Goal: Transaction & Acquisition: Purchase product/service

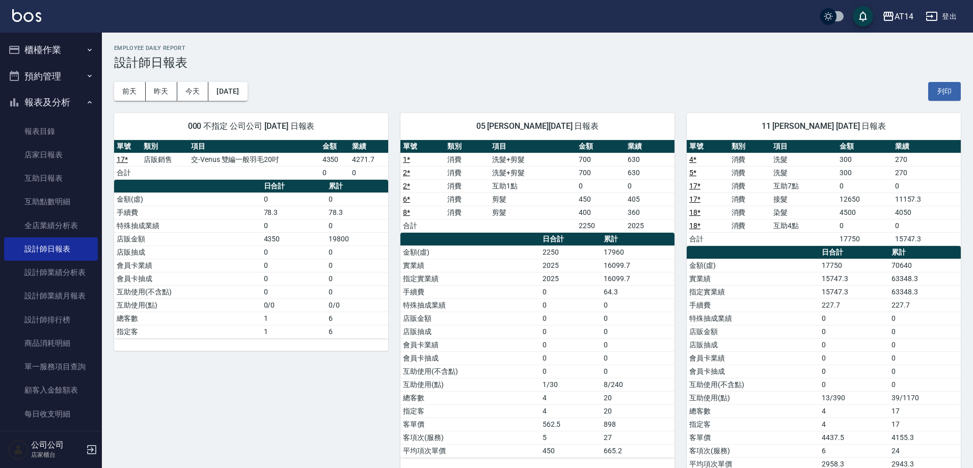
click at [75, 77] on button "預約管理" at bounding box center [51, 76] width 94 height 26
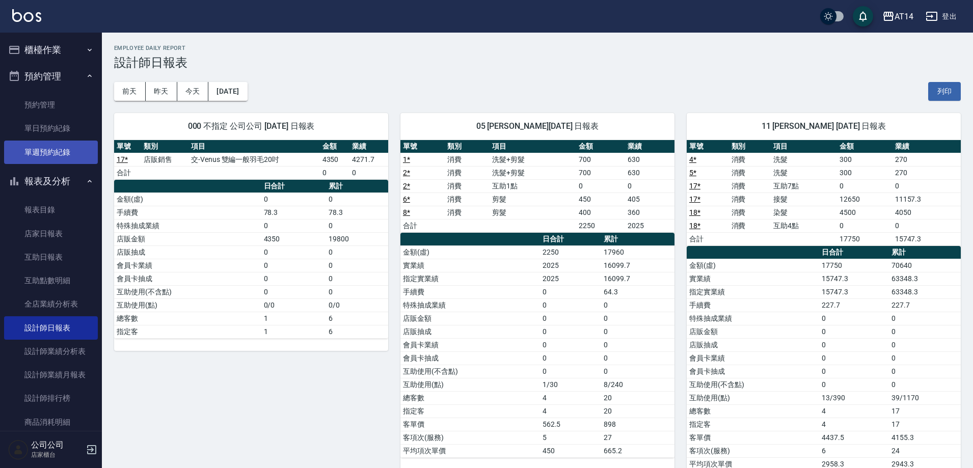
click at [62, 148] on link "單週預約紀錄" at bounding box center [51, 152] width 94 height 23
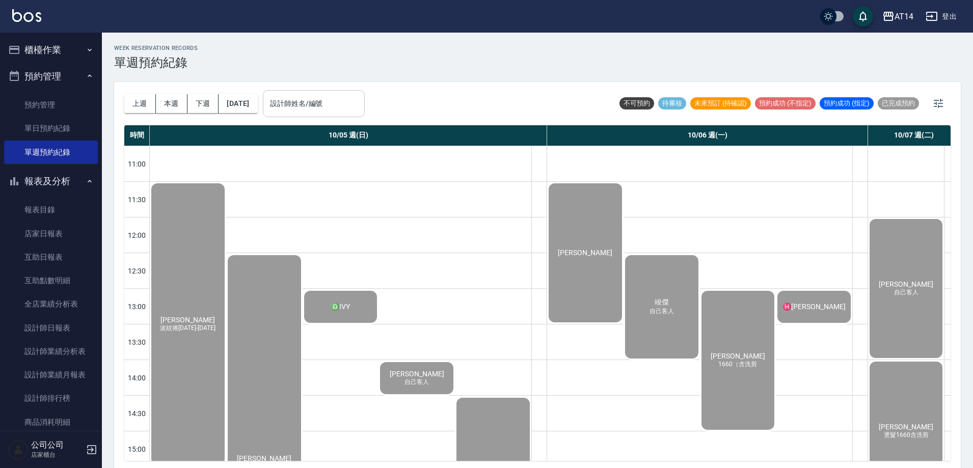
click at [340, 110] on input "設計師姓名/編號" at bounding box center [313, 104] width 93 height 18
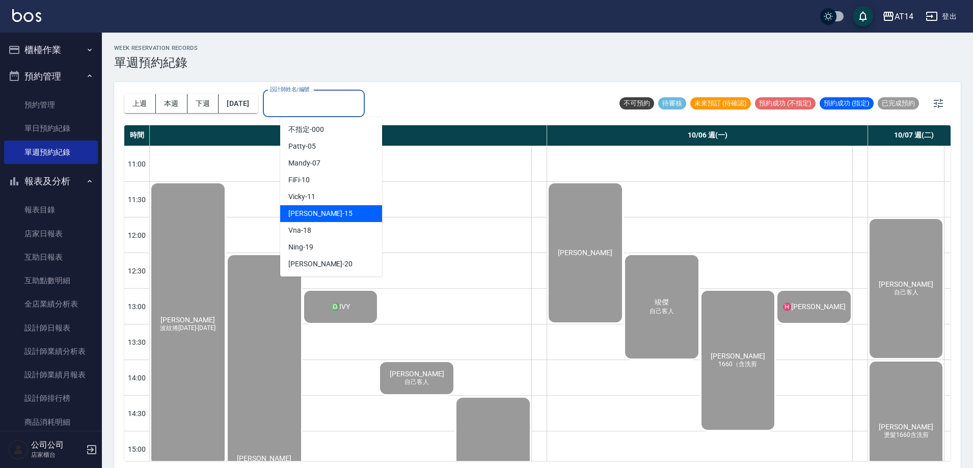
click at [337, 205] on div "Dora -15" at bounding box center [331, 213] width 102 height 17
type input "Dora-15"
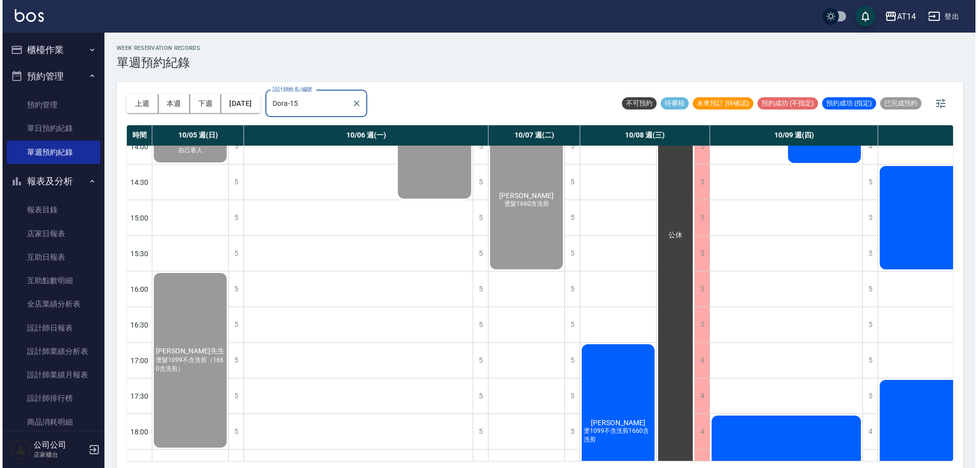
scroll to position [255, 0]
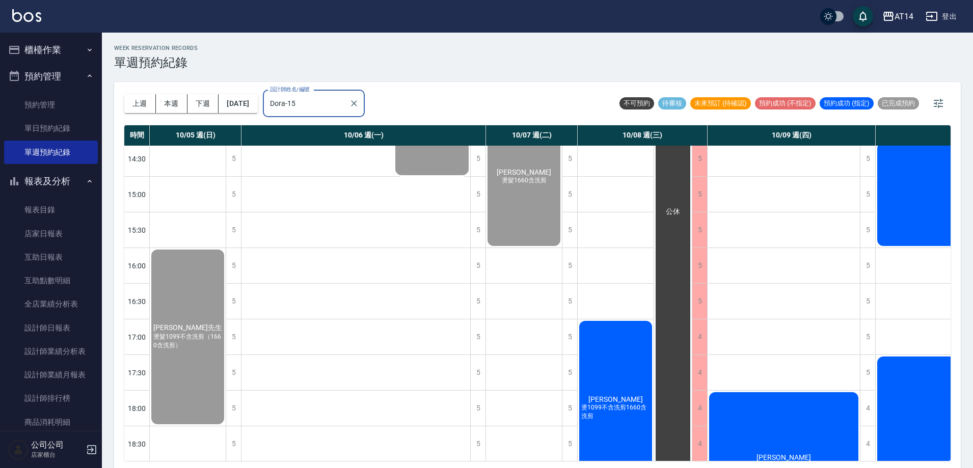
click at [631, 371] on div "鄭先生 燙1099不含洗剪1660含洗剪" at bounding box center [616, 408] width 76 height 178
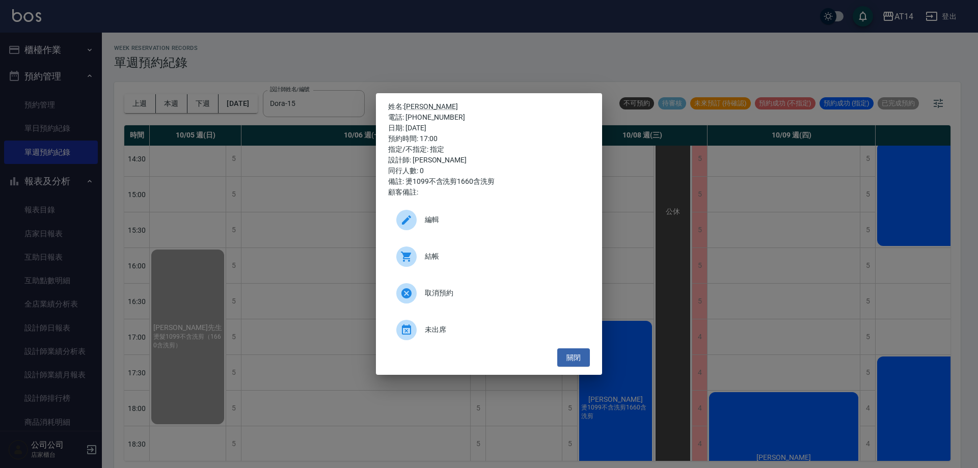
click at [496, 249] on div "結帳" at bounding box center [489, 256] width 202 height 29
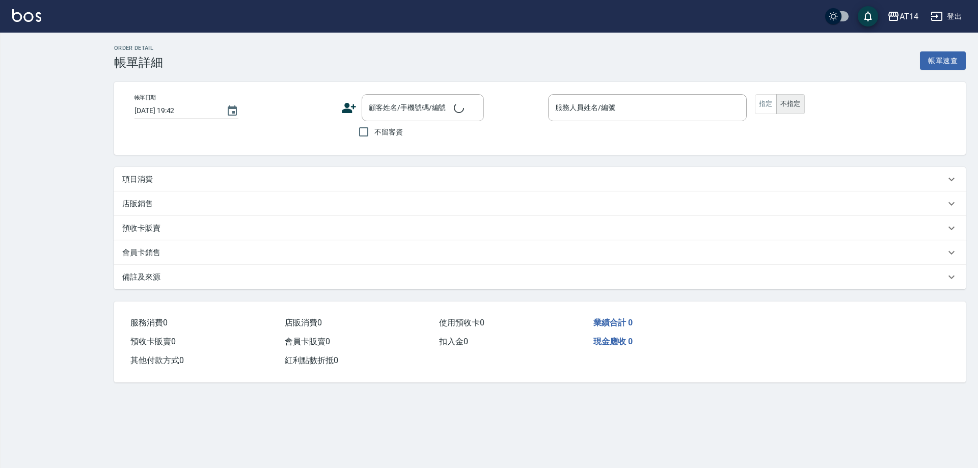
click at [153, 180] on div "項目消費" at bounding box center [533, 179] width 823 height 11
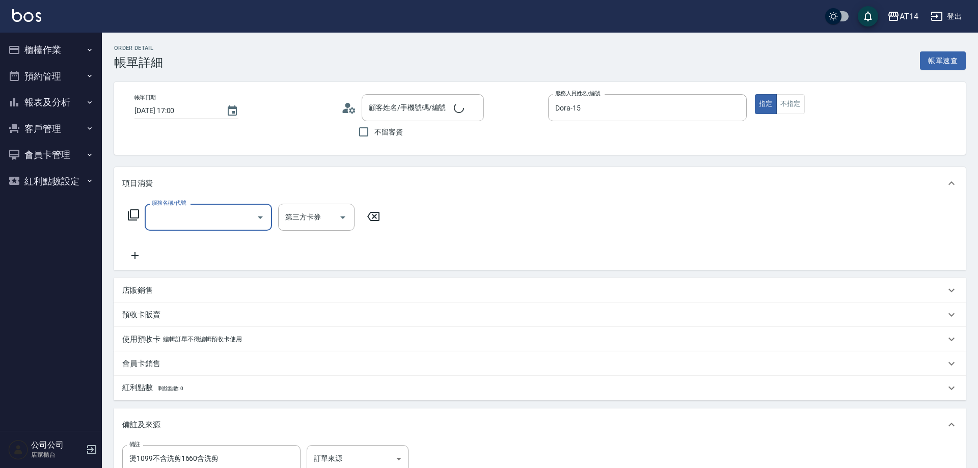
type input "2025/10/08 17:00"
type input "Dora-15"
type input "燙1099不含洗剪1660含洗剪"
click at [202, 210] on input "服務名稱/代號" at bounding box center [200, 217] width 103 height 18
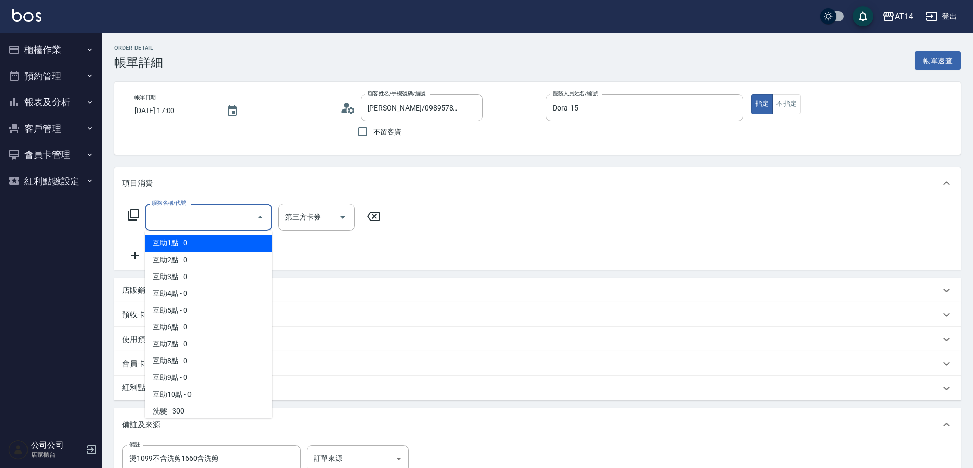
type input "[PERSON_NAME]/0989578751/null"
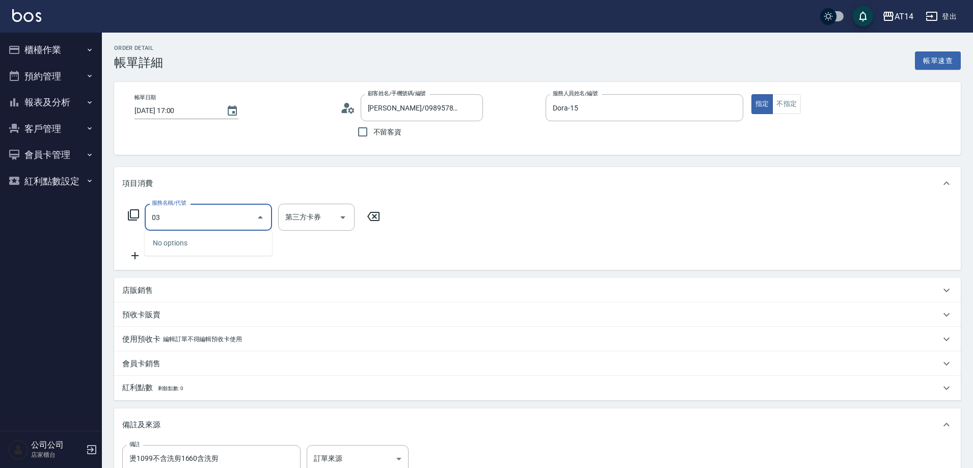
type input "031"
type input "3"
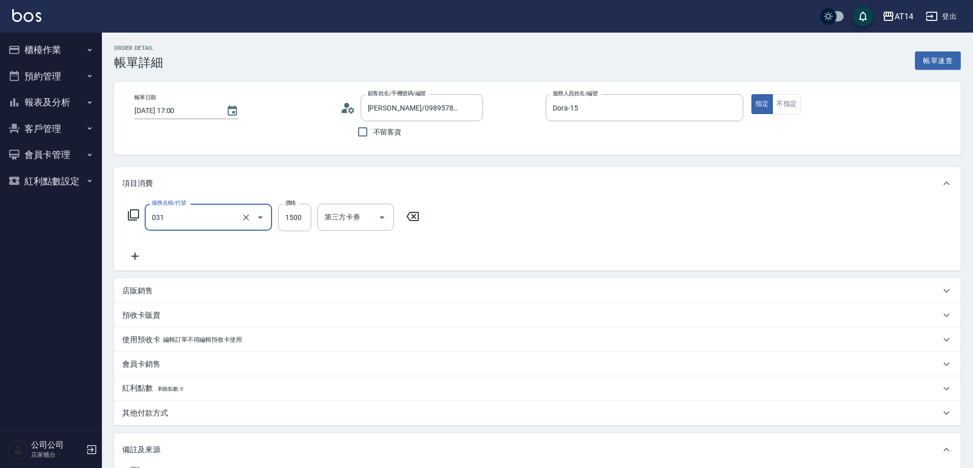
type input "燙髮(031)"
type input "1"
type input "0"
type input "1660"
type input "3"
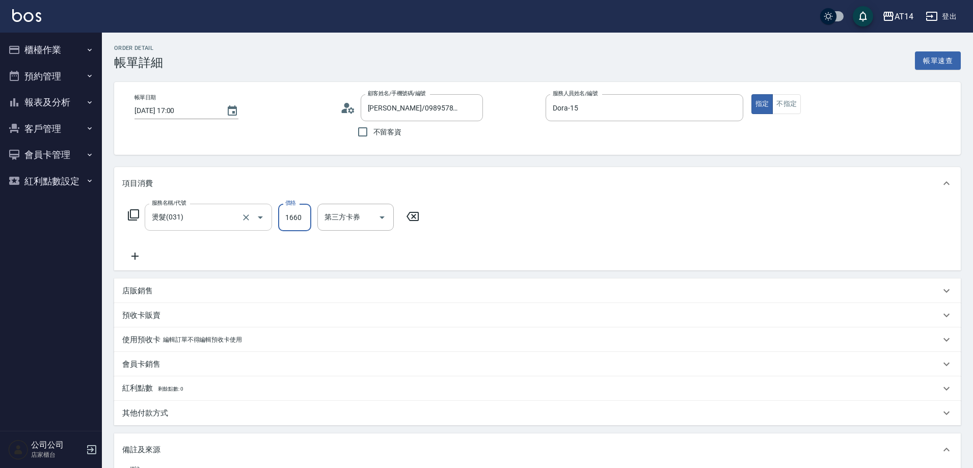
type input "1660"
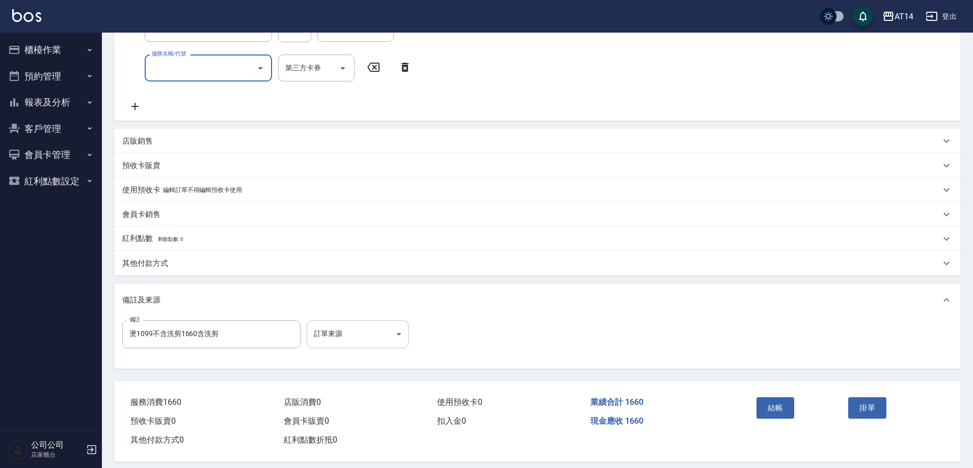
scroll to position [200, 0]
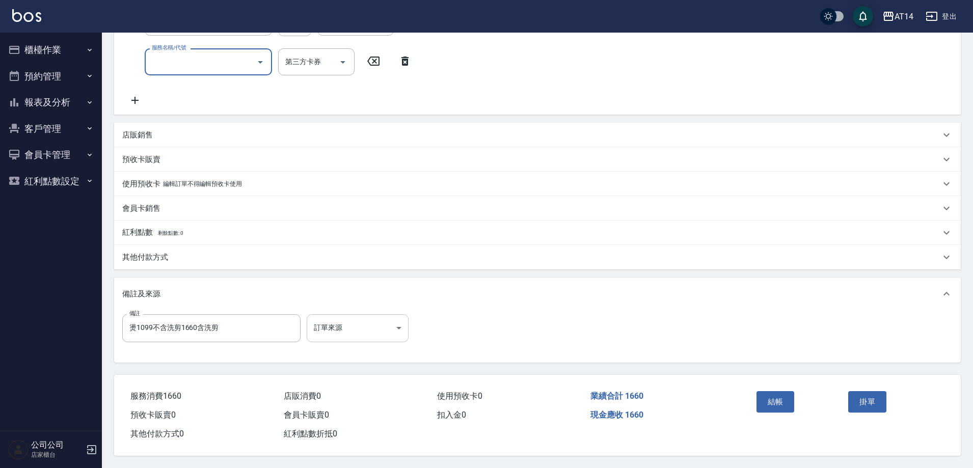
click at [365, 316] on body "AT14 登出 櫃檯作業 打帳單 帳單列表 掛單列表 現金收支登錄 材料自購登錄 每日結帳 排班表 掃碼打卡 預約管理 預約管理 單日預約紀錄 單週預約紀錄 …" at bounding box center [486, 136] width 973 height 663
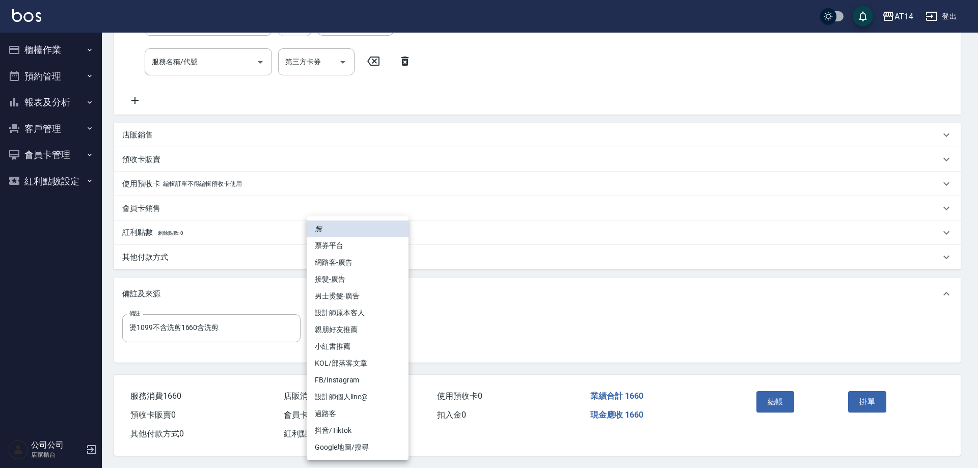
click at [365, 314] on li "設計師原本客人" at bounding box center [358, 313] width 102 height 17
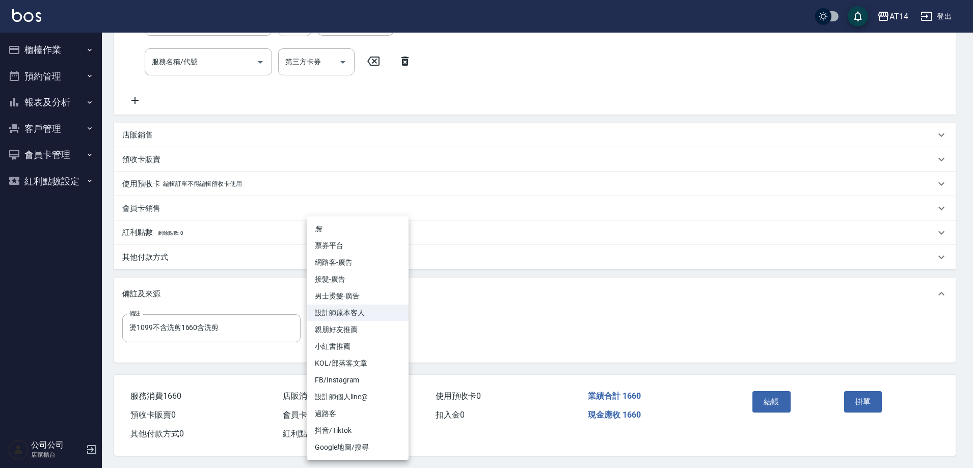
click at [356, 322] on body "AT14 登出 櫃檯作業 打帳單 帳單列表 掛單列表 現金收支登錄 材料自購登錄 每日結帳 排班表 掃碼打卡 預約管理 預約管理 單日預約紀錄 單週預約紀錄 …" at bounding box center [486, 136] width 973 height 663
click at [365, 294] on li "男士燙髮-廣告" at bounding box center [358, 296] width 102 height 17
type input "男士燙髮-廣告"
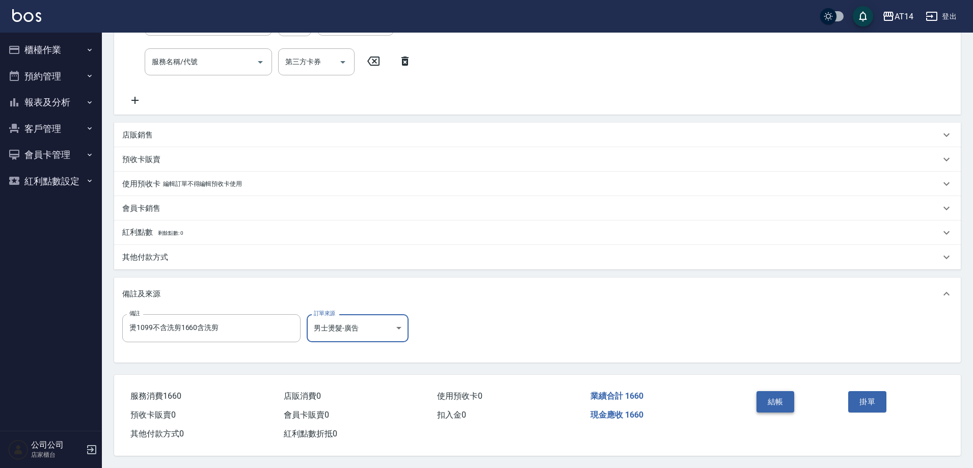
click at [763, 391] on button "結帳" at bounding box center [775, 401] width 38 height 21
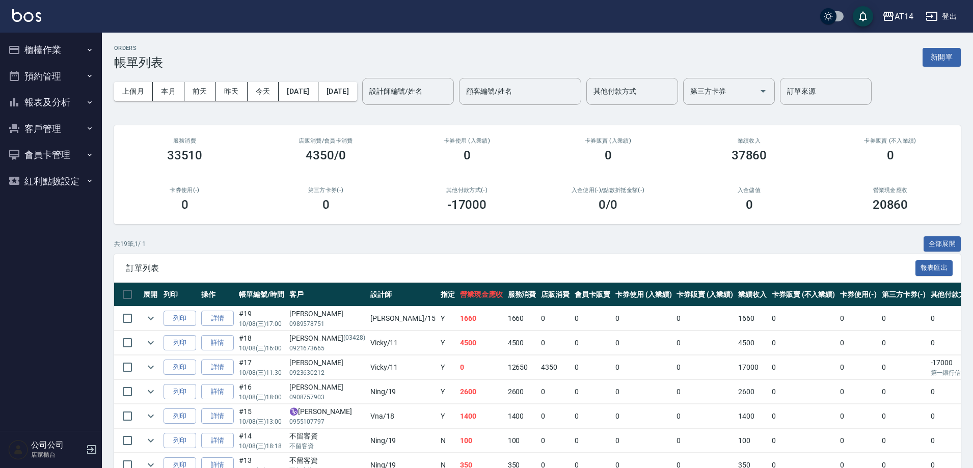
click at [74, 95] on button "報表及分析" at bounding box center [51, 102] width 94 height 26
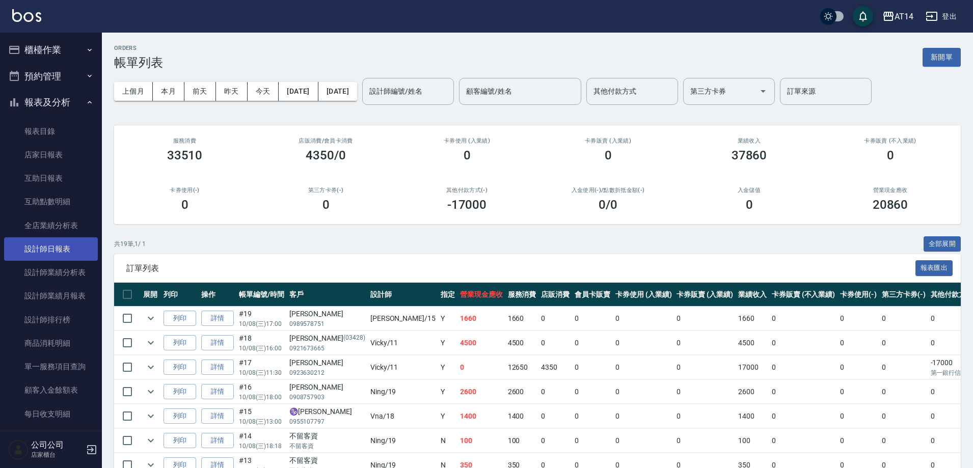
click at [49, 249] on link "設計師日報表" at bounding box center [51, 248] width 94 height 23
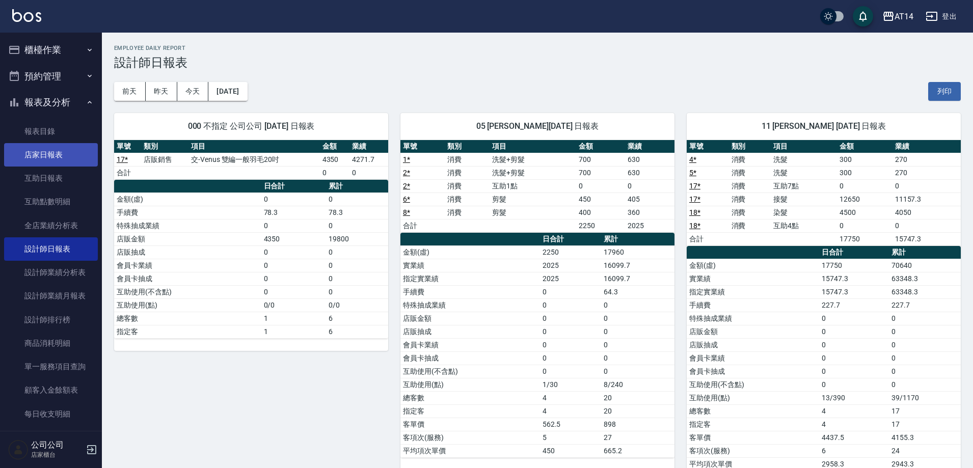
click at [49, 158] on link "店家日報表" at bounding box center [51, 154] width 94 height 23
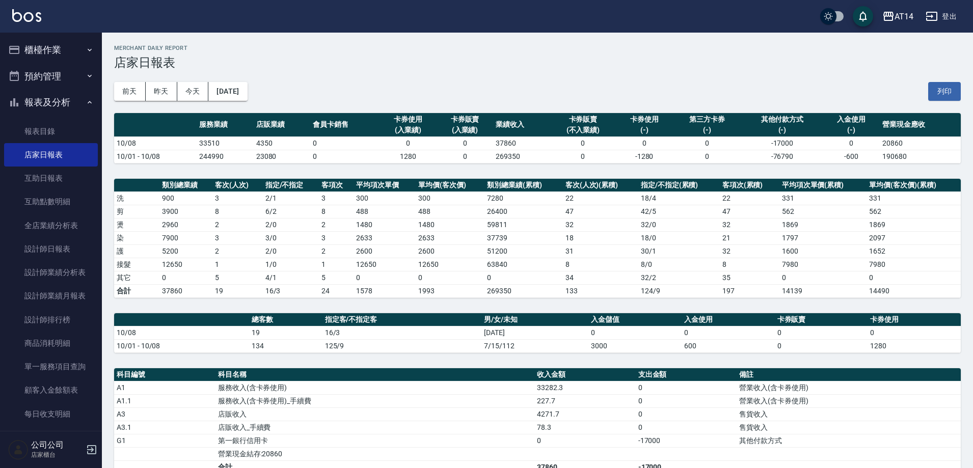
click at [18, 39] on button "櫃檯作業" at bounding box center [51, 50] width 94 height 26
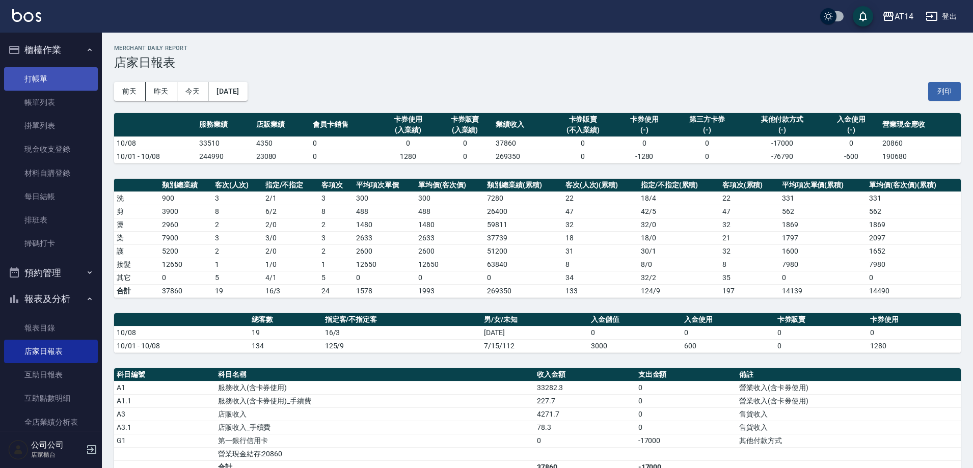
click at [41, 82] on link "打帳單" at bounding box center [51, 78] width 94 height 23
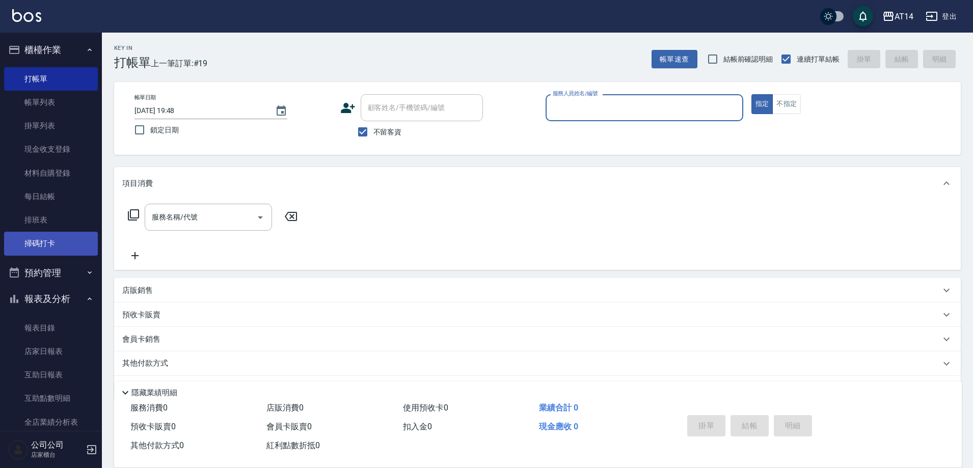
click at [58, 237] on link "掃碼打卡" at bounding box center [51, 243] width 94 height 23
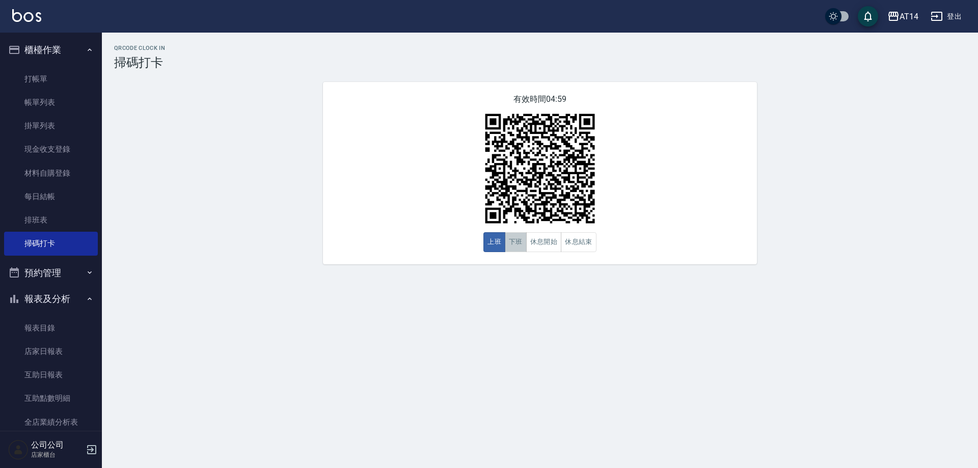
click at [519, 246] on button "下班" at bounding box center [516, 242] width 22 height 20
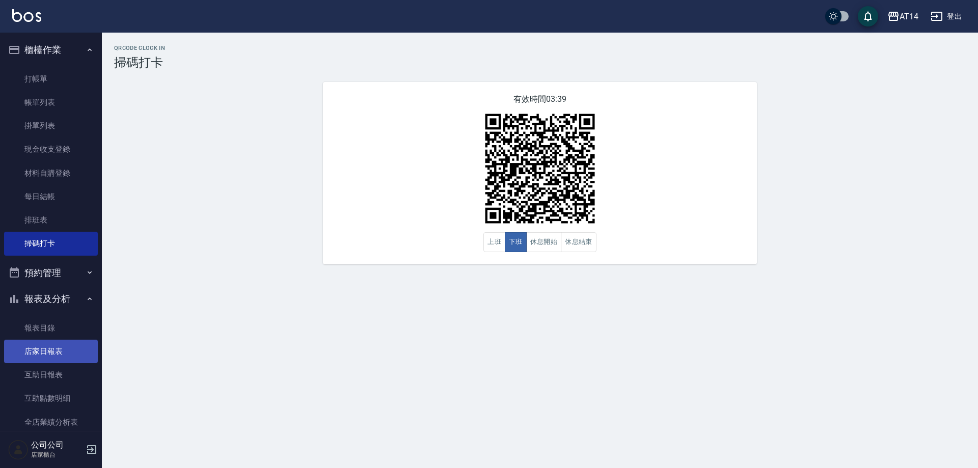
click at [79, 360] on link "店家日報表" at bounding box center [51, 351] width 94 height 23
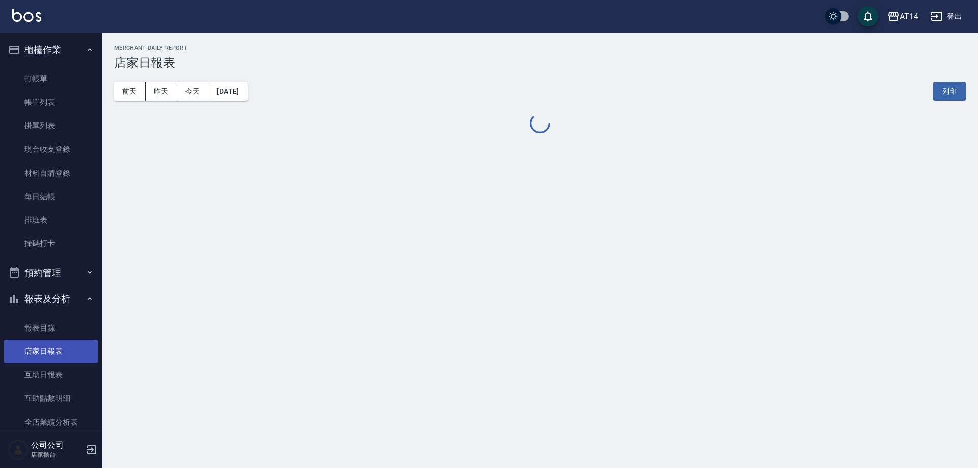
click at [71, 353] on link "店家日報表" at bounding box center [51, 351] width 94 height 23
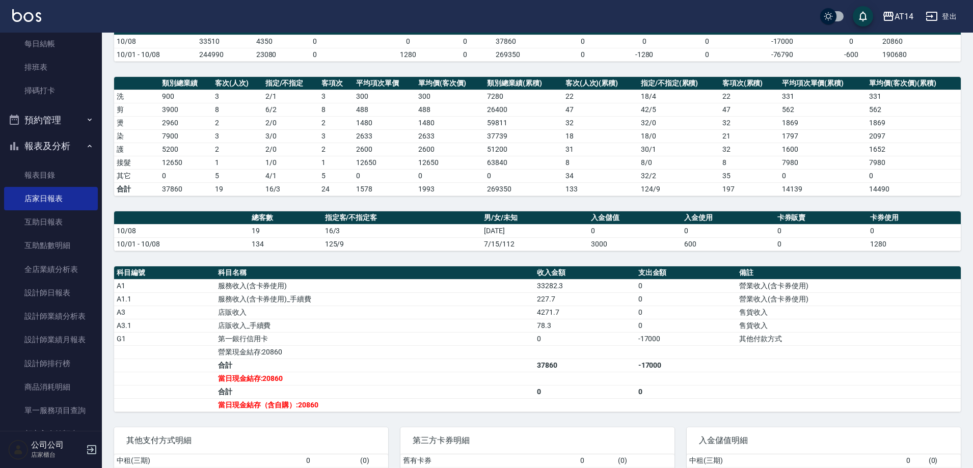
scroll to position [153, 0]
click at [57, 72] on link "排班表" at bounding box center [51, 67] width 94 height 23
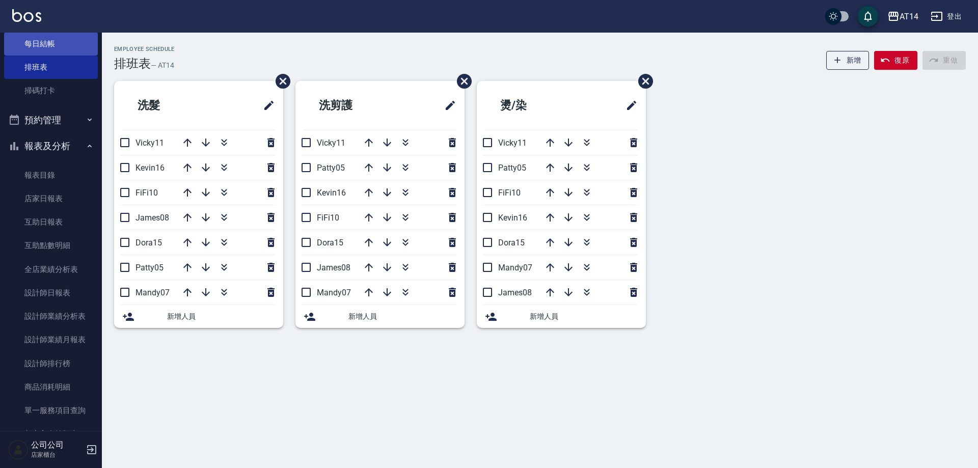
click at [71, 39] on link "每日結帳" at bounding box center [51, 43] width 94 height 23
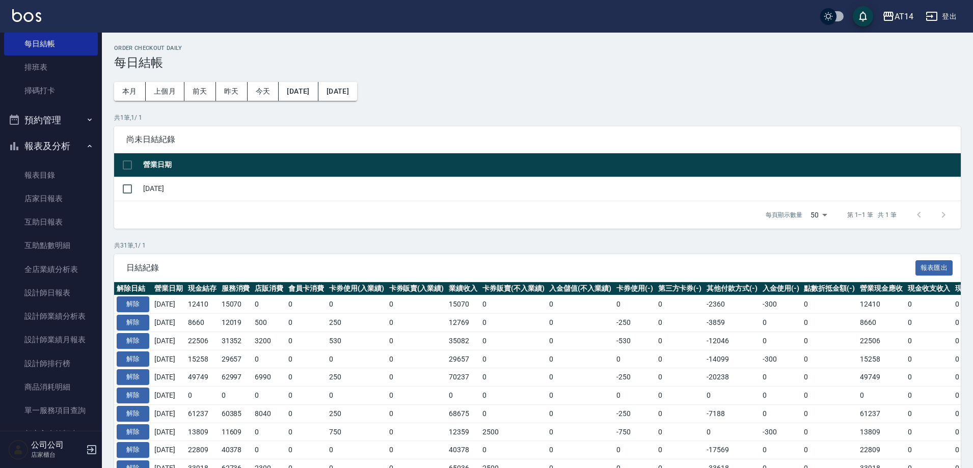
click at [124, 153] on th at bounding box center [127, 165] width 26 height 24
drag, startPoint x: 128, startPoint y: 162, endPoint x: 230, endPoint y: 199, distance: 108.9
click at [128, 162] on input "checkbox" at bounding box center [127, 164] width 21 height 21
checkbox input "true"
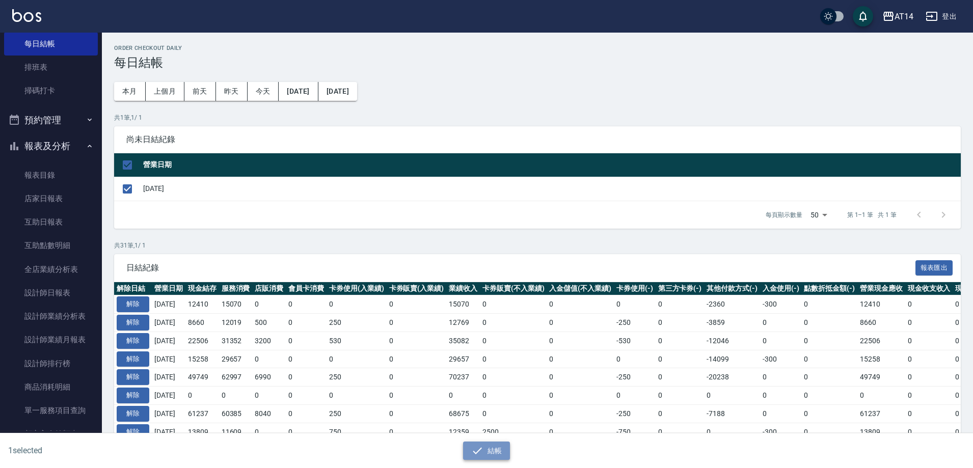
click at [498, 443] on button "結帳" at bounding box center [486, 451] width 47 height 19
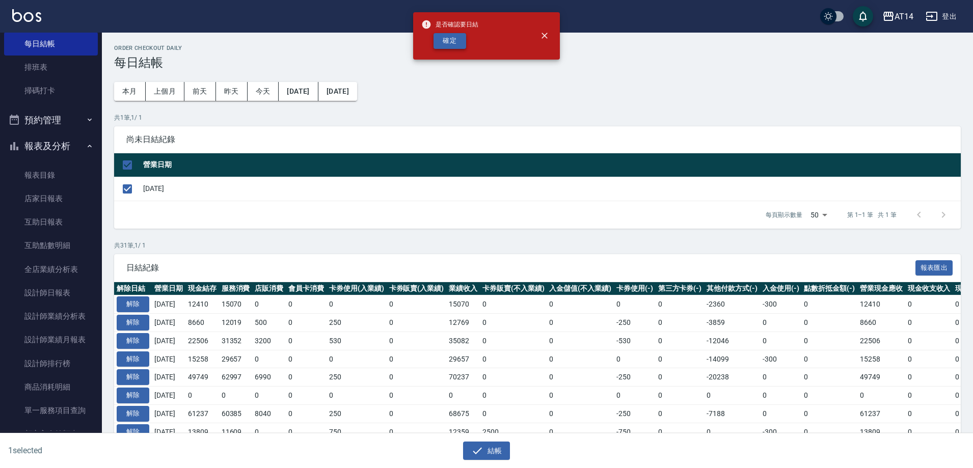
click at [442, 35] on button "確定" at bounding box center [449, 41] width 33 height 16
checkbox input "false"
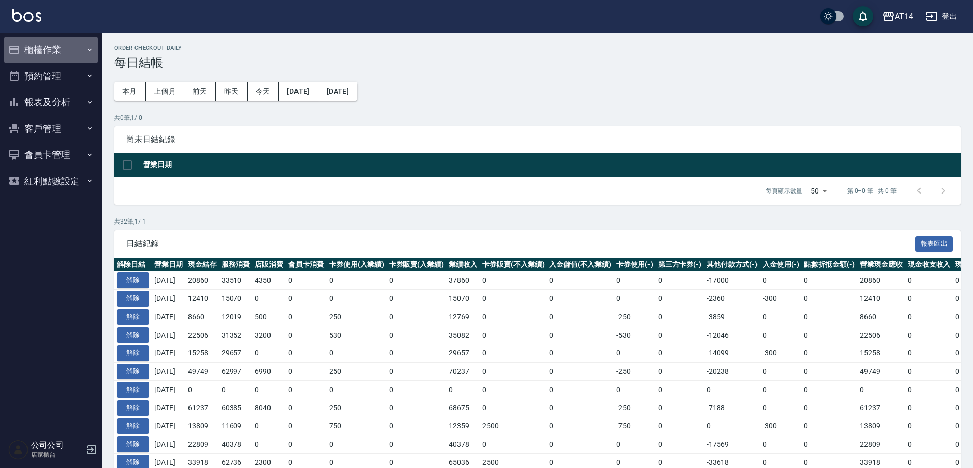
click at [26, 53] on button "櫃檯作業" at bounding box center [51, 50] width 94 height 26
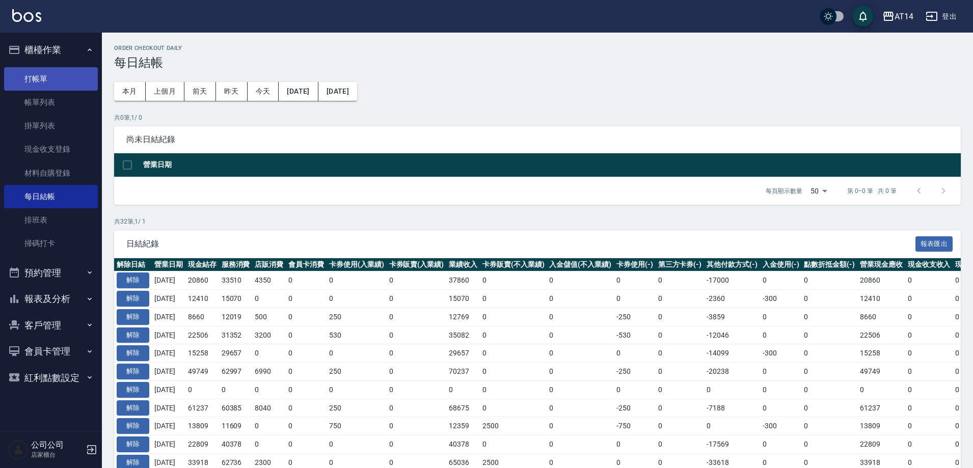
click at [70, 78] on link "打帳單" at bounding box center [51, 78] width 94 height 23
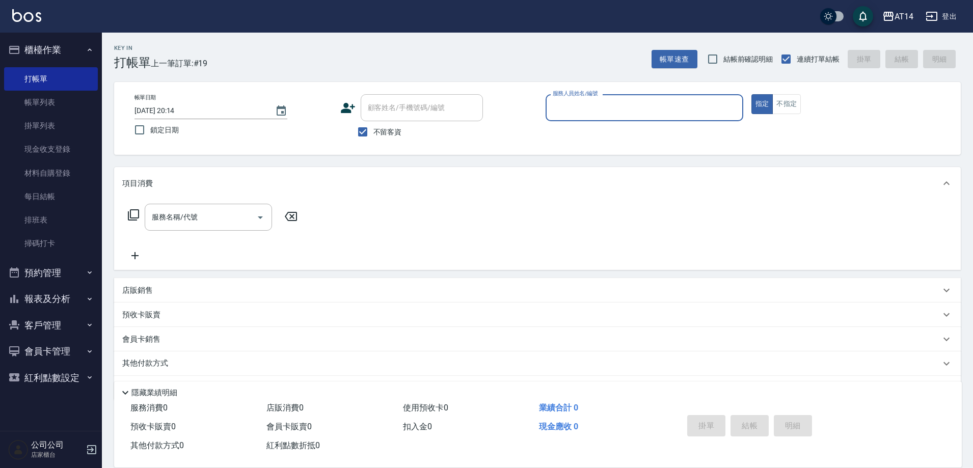
click at [64, 275] on button "預約管理" at bounding box center [51, 273] width 94 height 26
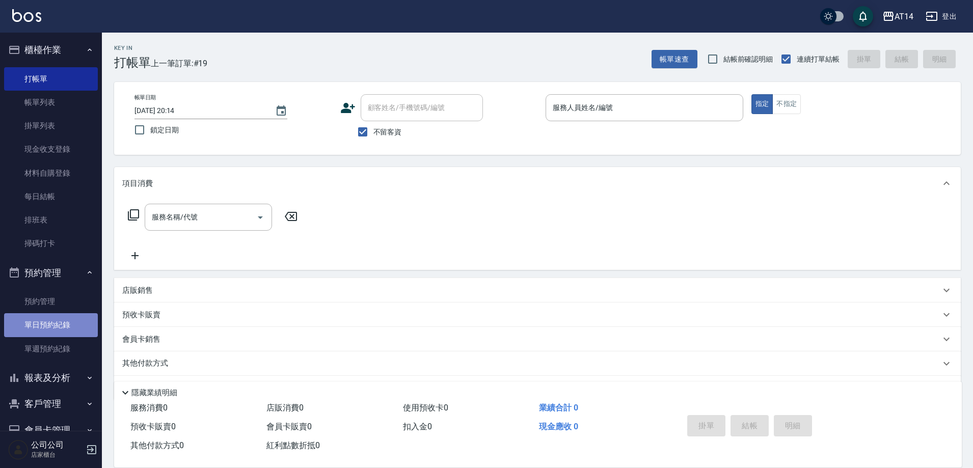
click at [68, 320] on link "單日預約紀錄" at bounding box center [51, 324] width 94 height 23
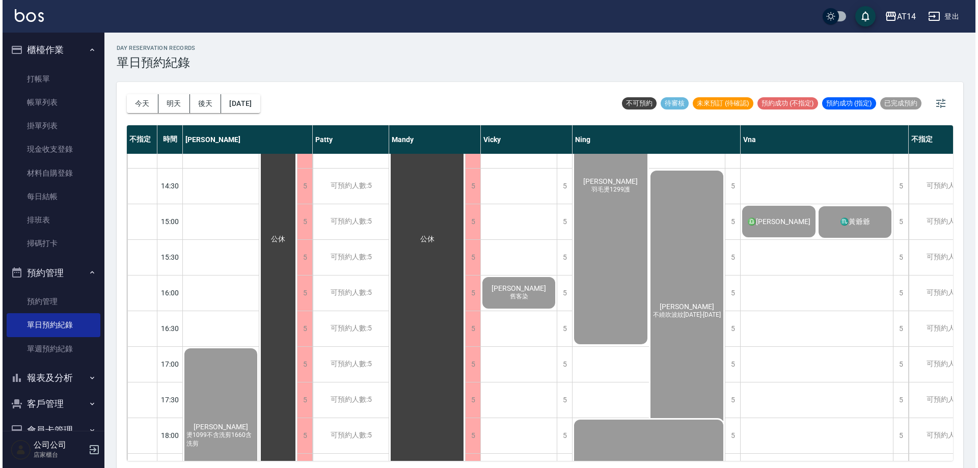
scroll to position [255, 0]
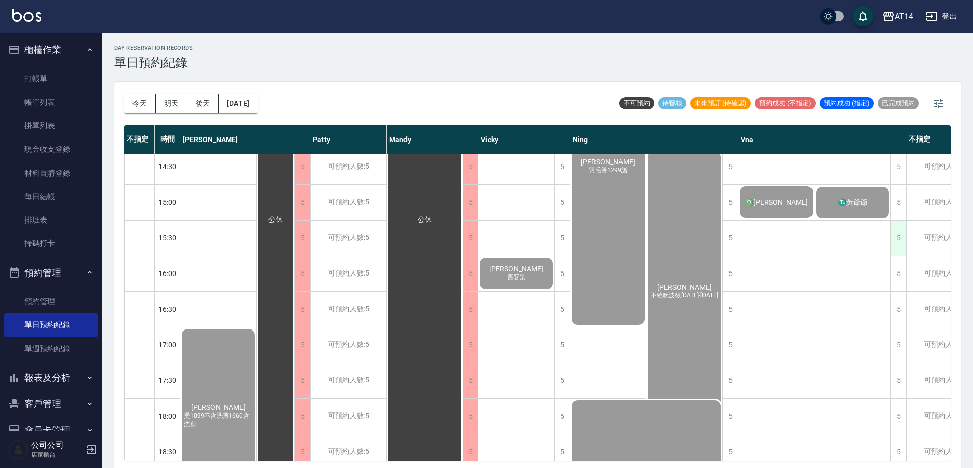
click at [894, 236] on div "5" at bounding box center [897, 238] width 15 height 35
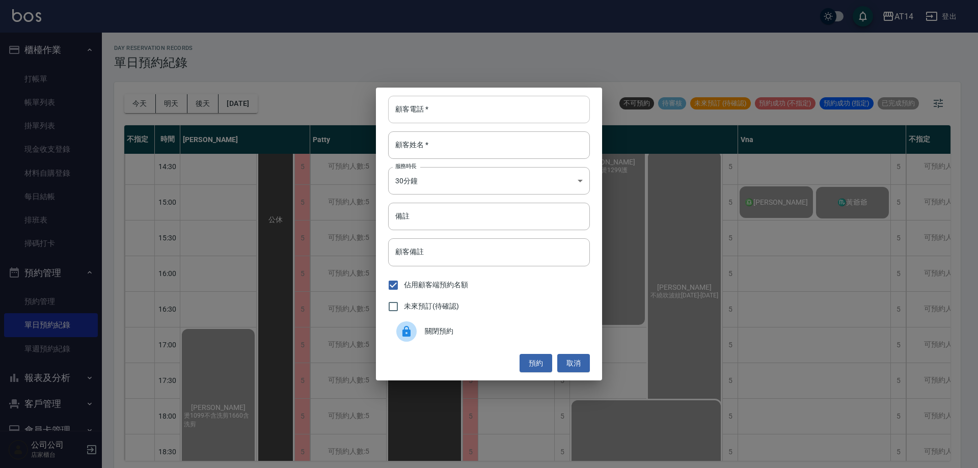
click at [429, 116] on input "顧客電話   *" at bounding box center [489, 110] width 202 height 28
paste input "095506671"
type input "095506671"
click at [483, 139] on input "顧客姓名   *" at bounding box center [489, 145] width 202 height 28
type input "u"
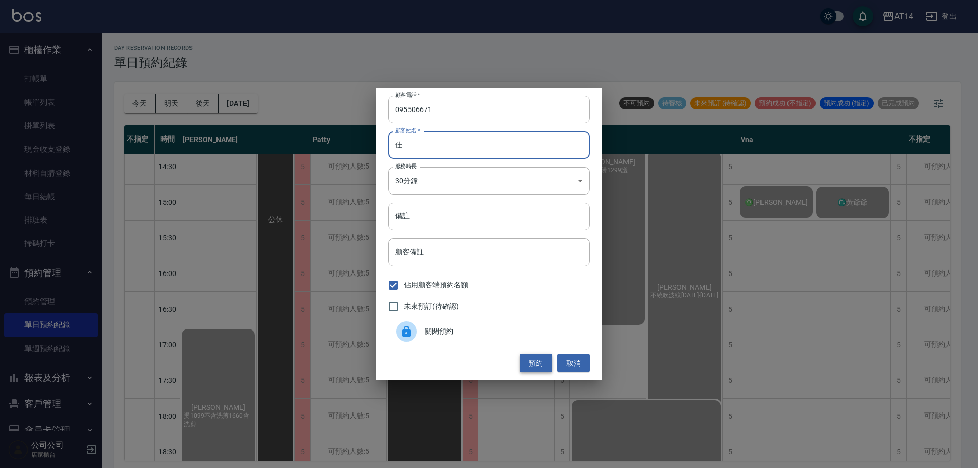
type input "佳"
click at [544, 366] on button "預約" at bounding box center [536, 363] width 33 height 19
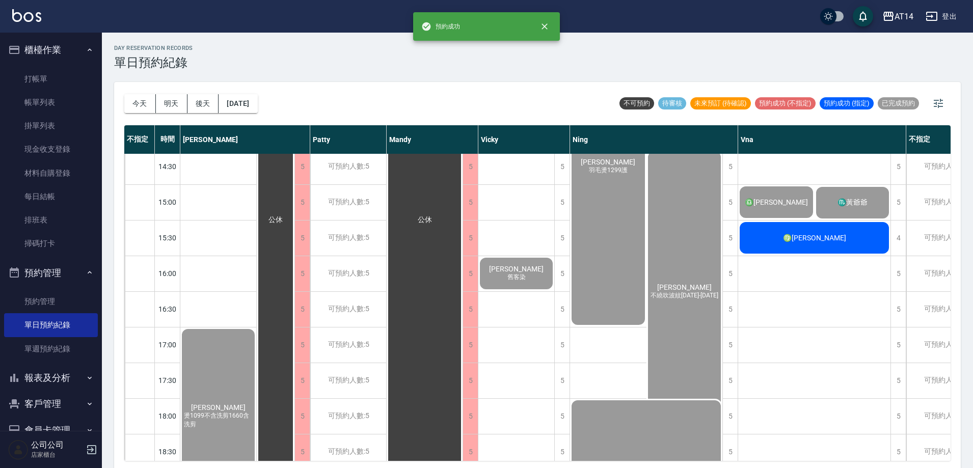
click at [840, 242] on div "♍朱佳淇" at bounding box center [814, 238] width 152 height 35
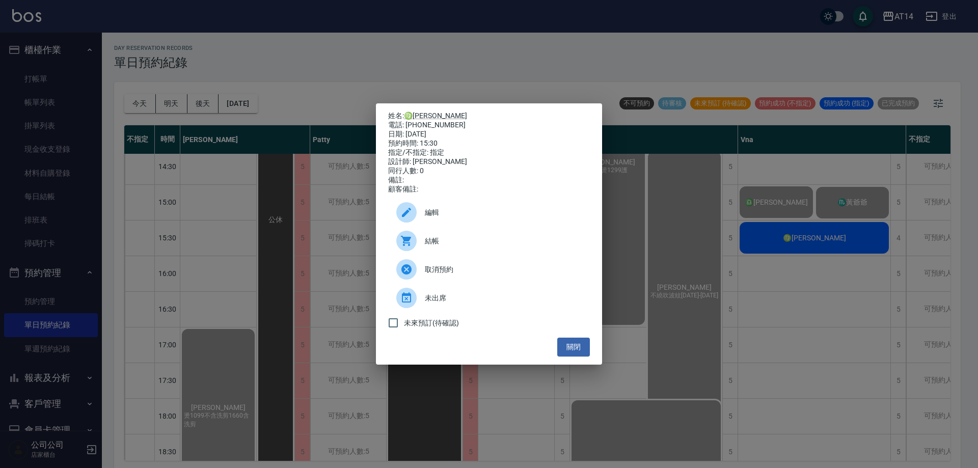
click at [475, 243] on span "結帳" at bounding box center [503, 241] width 157 height 11
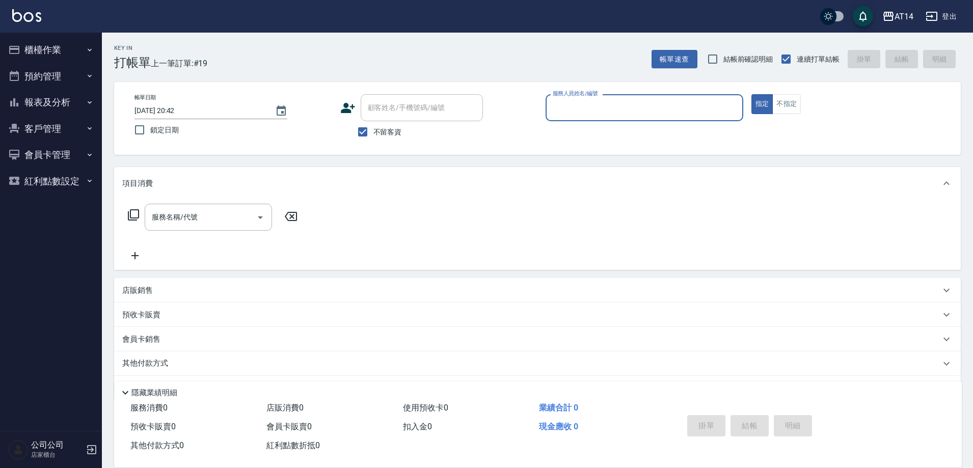
click at [388, 130] on span "不留客資" at bounding box center [387, 132] width 29 height 11
click at [373, 130] on input "不留客資" at bounding box center [362, 131] width 21 height 21
checkbox input "false"
click at [426, 114] on input "顧客姓名/手機號碼/編號" at bounding box center [414, 108] width 98 height 18
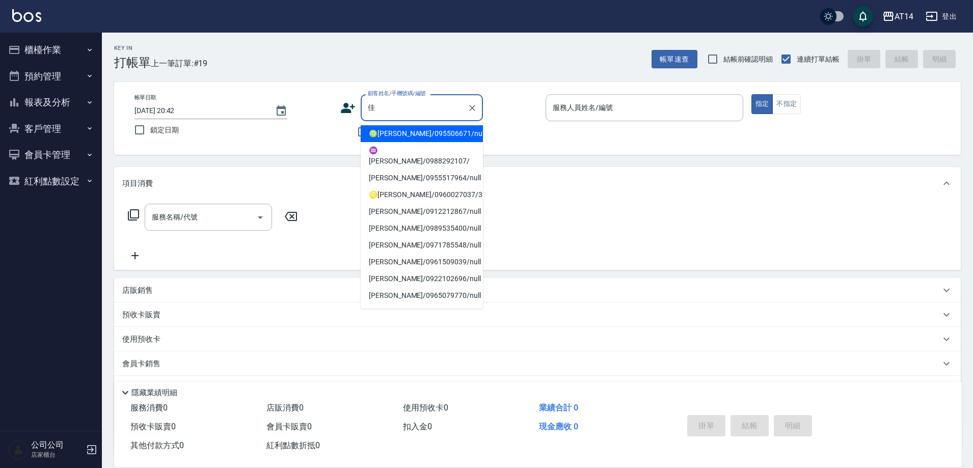
click at [430, 129] on li "♍朱佳淇/095506671/null" at bounding box center [422, 133] width 122 height 17
type input "♍朱佳淇/095506671/null"
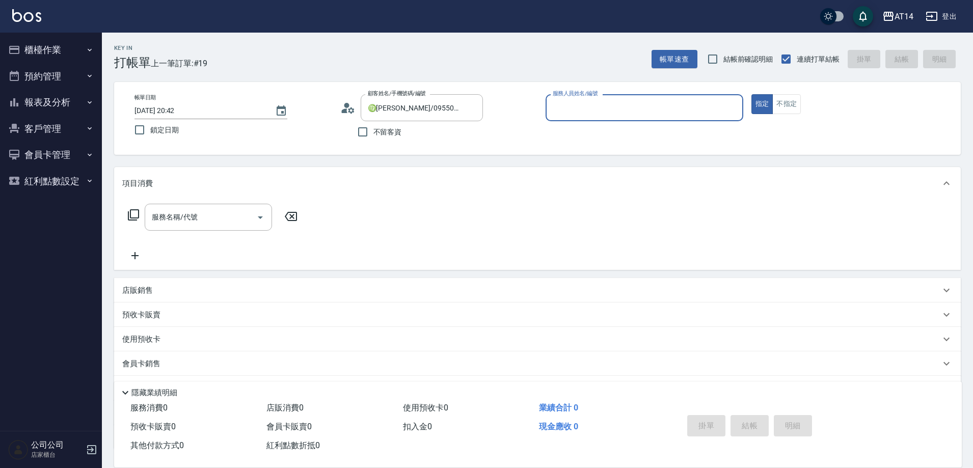
type input "Vna-18"
click at [408, 114] on input "♍朱佳淇/095506671/null" at bounding box center [414, 108] width 98 height 18
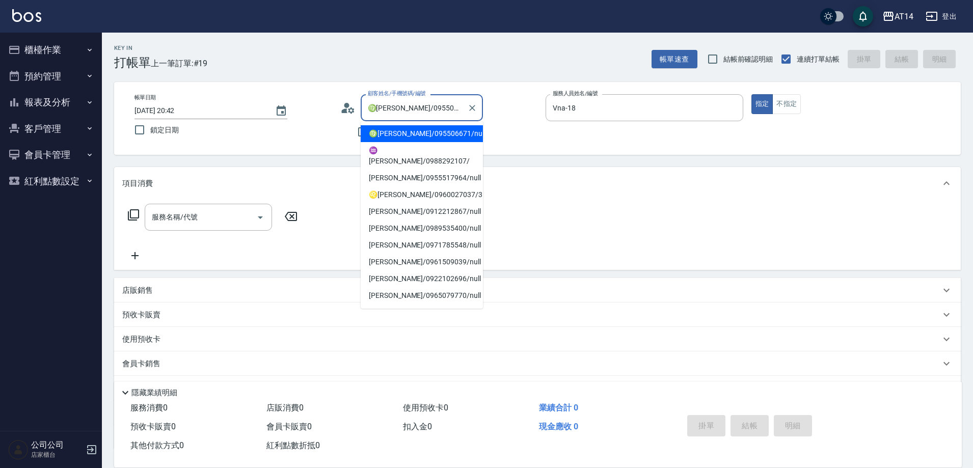
click at [408, 114] on input "♍朱佳淇/095506671/null" at bounding box center [414, 108] width 98 height 18
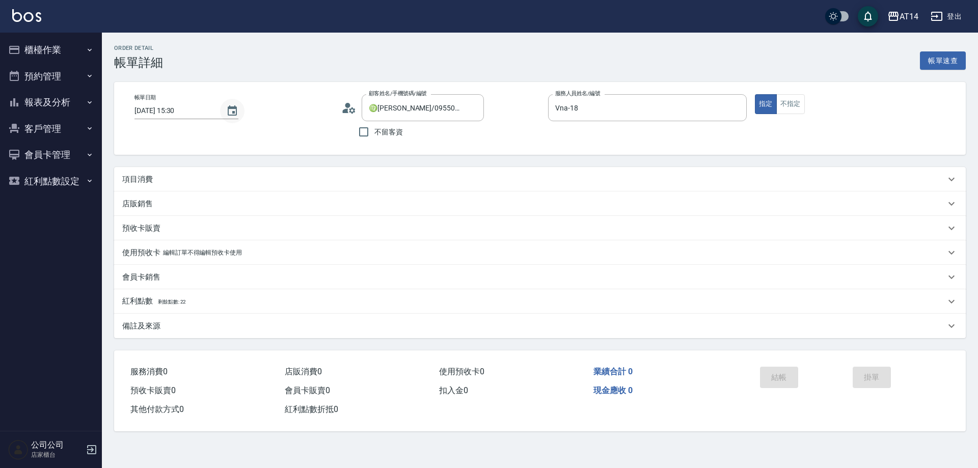
click at [222, 113] on button "Choose date, selected date is 2025-10-08" at bounding box center [232, 111] width 24 height 24
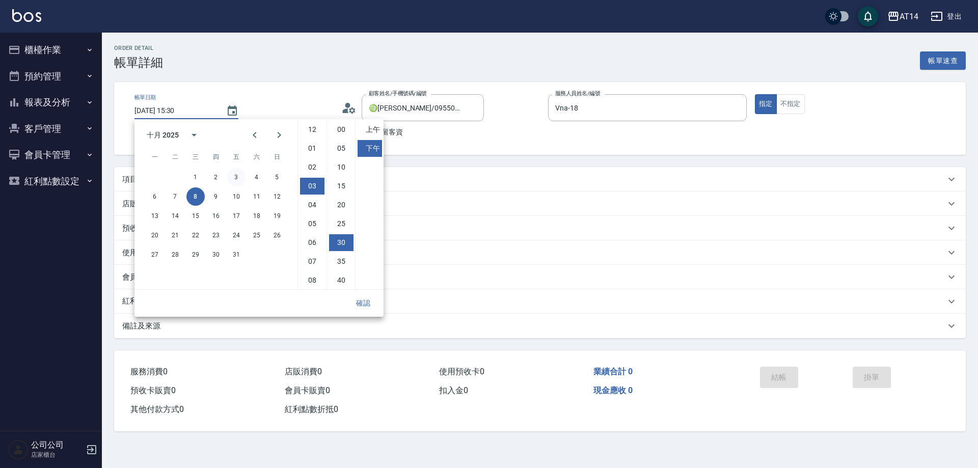
scroll to position [57, 0]
click at [212, 194] on button "9" at bounding box center [216, 196] width 18 height 18
type input "[DATE] 15:30"
click at [362, 303] on button "確認" at bounding box center [363, 303] width 33 height 19
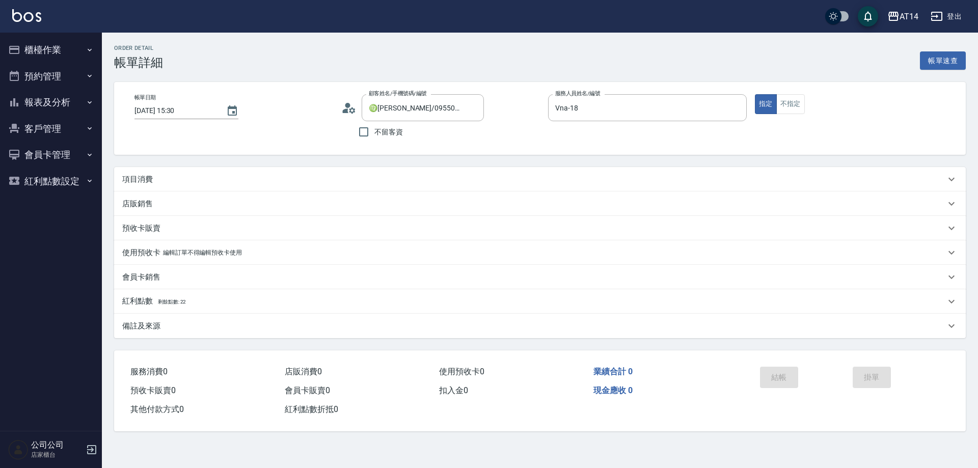
click at [224, 181] on div "項目消費" at bounding box center [533, 179] width 823 height 11
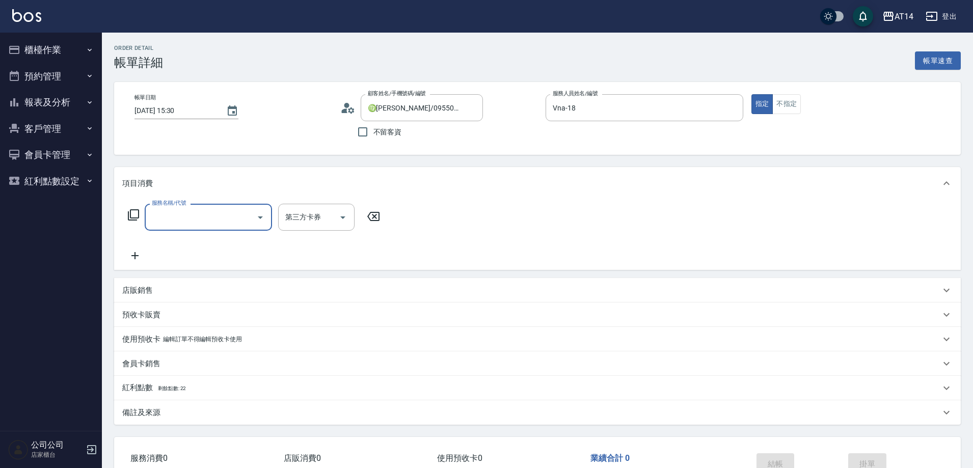
scroll to position [0, 0]
type input "052"
type input "2"
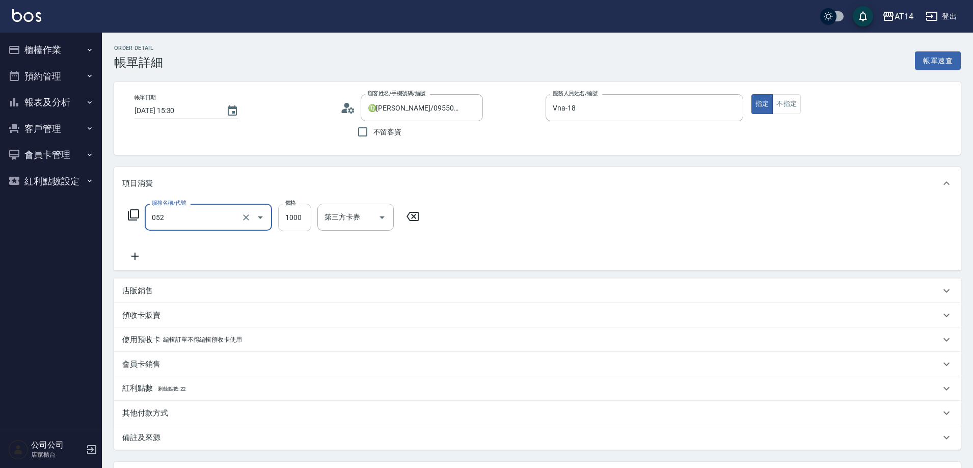
type input "頭皮(052)"
click at [281, 214] on input "1000" at bounding box center [294, 218] width 33 height 28
type input "9"
type input "0"
type input "900"
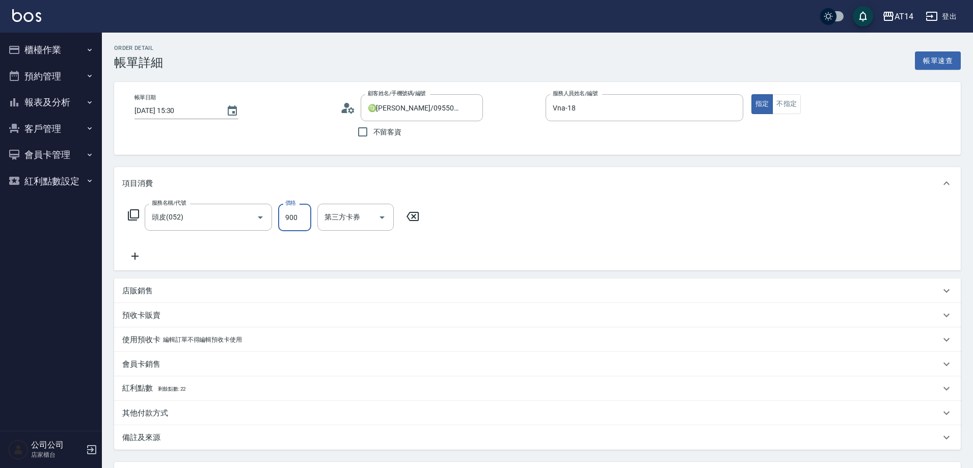
type input "2"
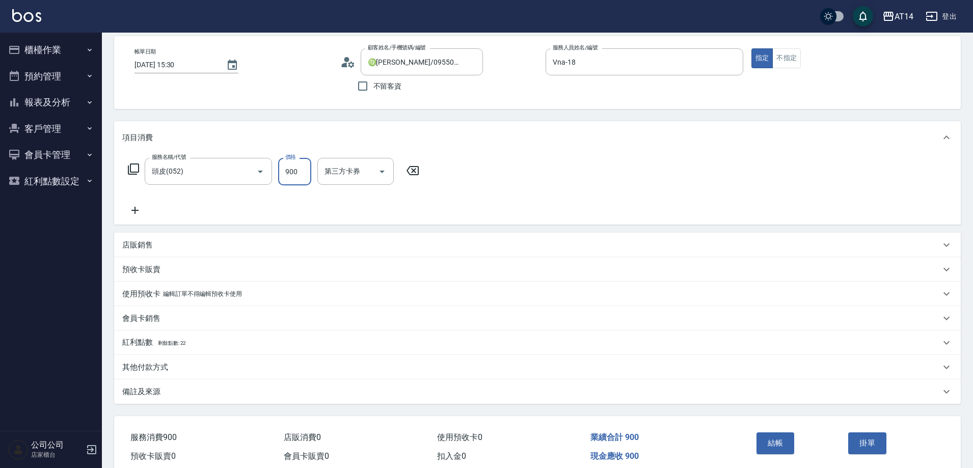
scroll to position [92, 0]
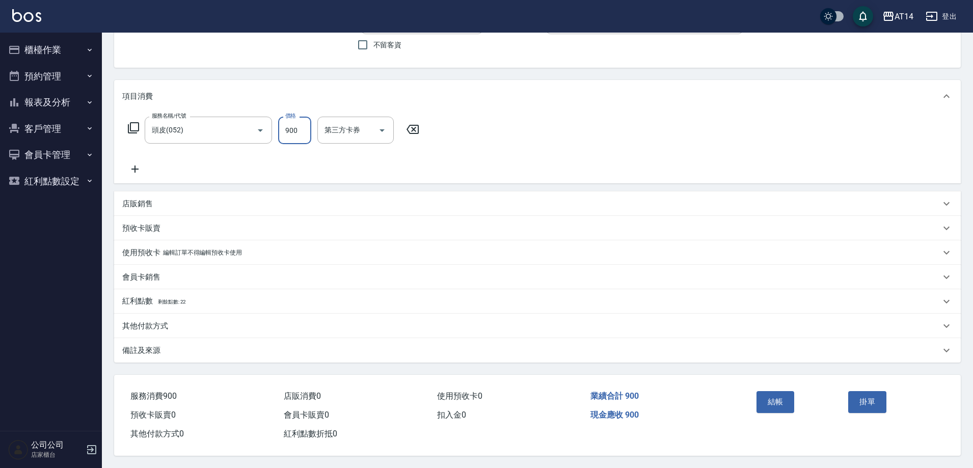
type input "900"
click at [236, 345] on div "備註及來源" at bounding box center [531, 350] width 818 height 11
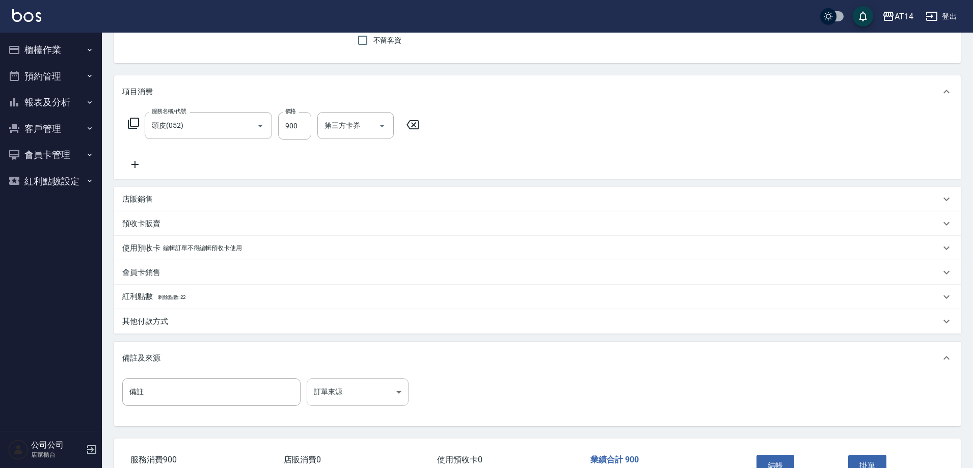
click at [383, 384] on body "AT14 登出 櫃檯作業 打帳單 帳單列表 掛單列表 現金收支登錄 材料自購登錄 每日結帳 排班表 掃碼打卡 預約管理 預約管理 單日預約紀錄 單週預約紀錄 …" at bounding box center [486, 219] width 973 height 623
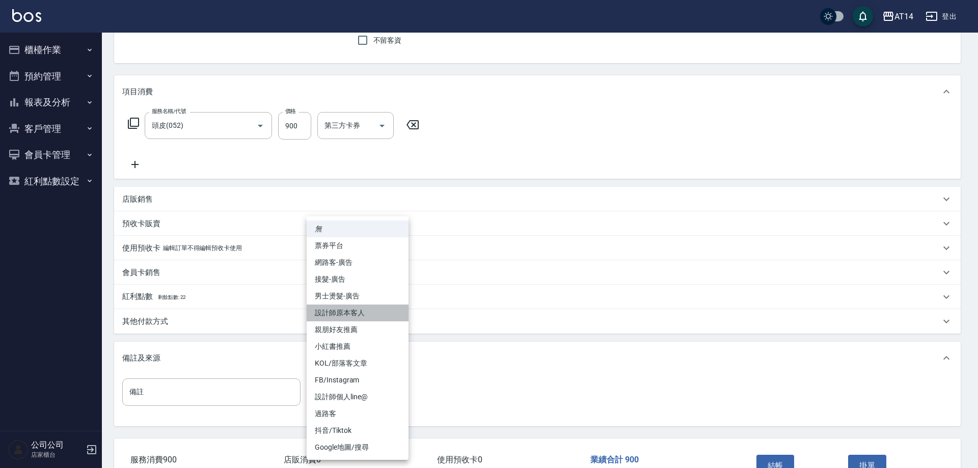
click at [381, 313] on li "設計師原本客人" at bounding box center [358, 313] width 102 height 17
type input "設計師原本客人"
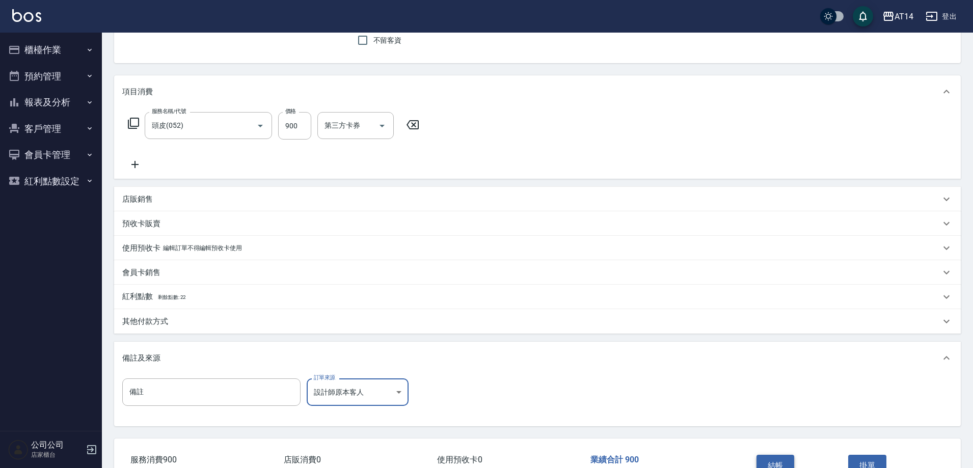
click at [780, 457] on button "結帳" at bounding box center [775, 465] width 38 height 21
